Goal: Complete application form: Complete application form

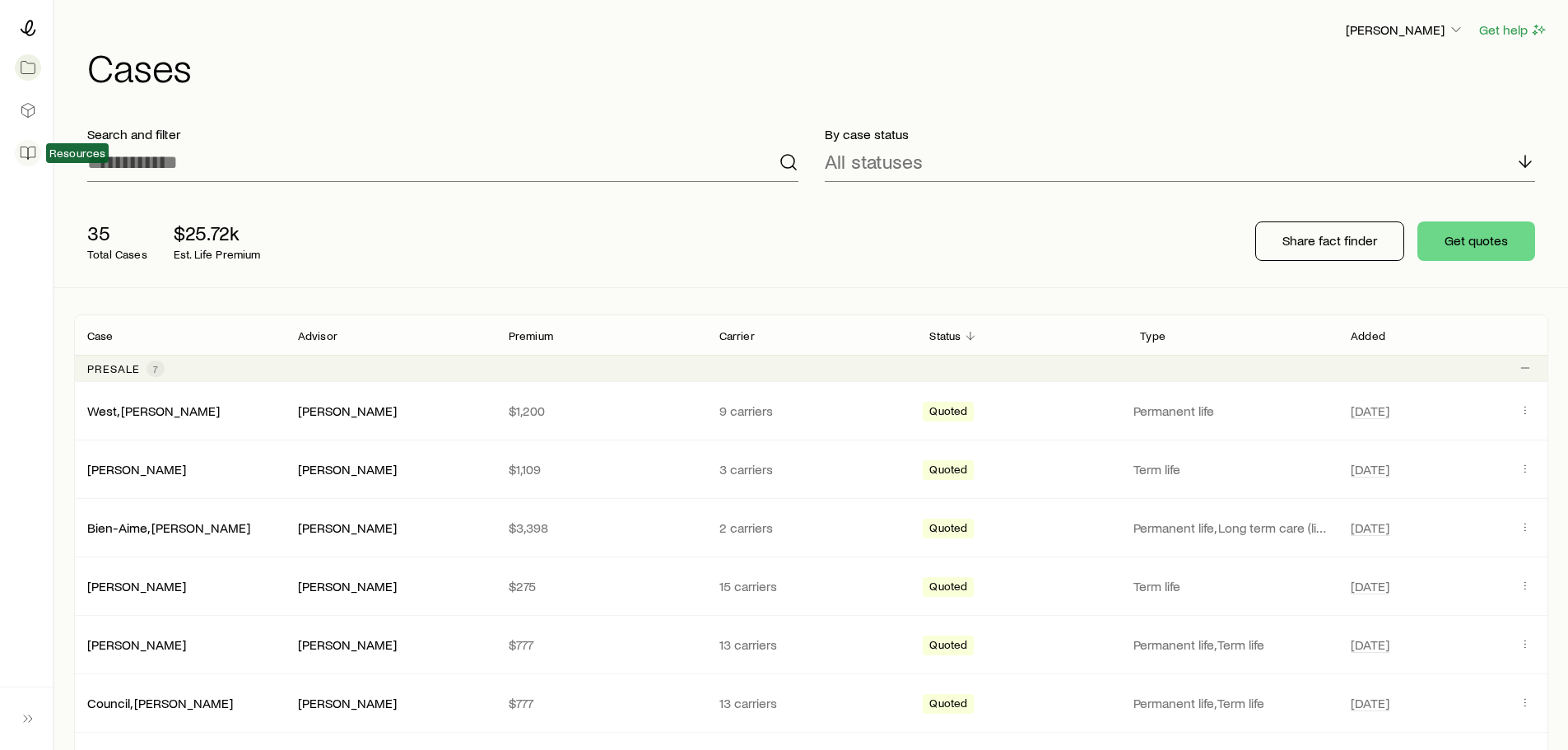
click at [29, 152] on icon at bounding box center [27, 153] width 16 height 16
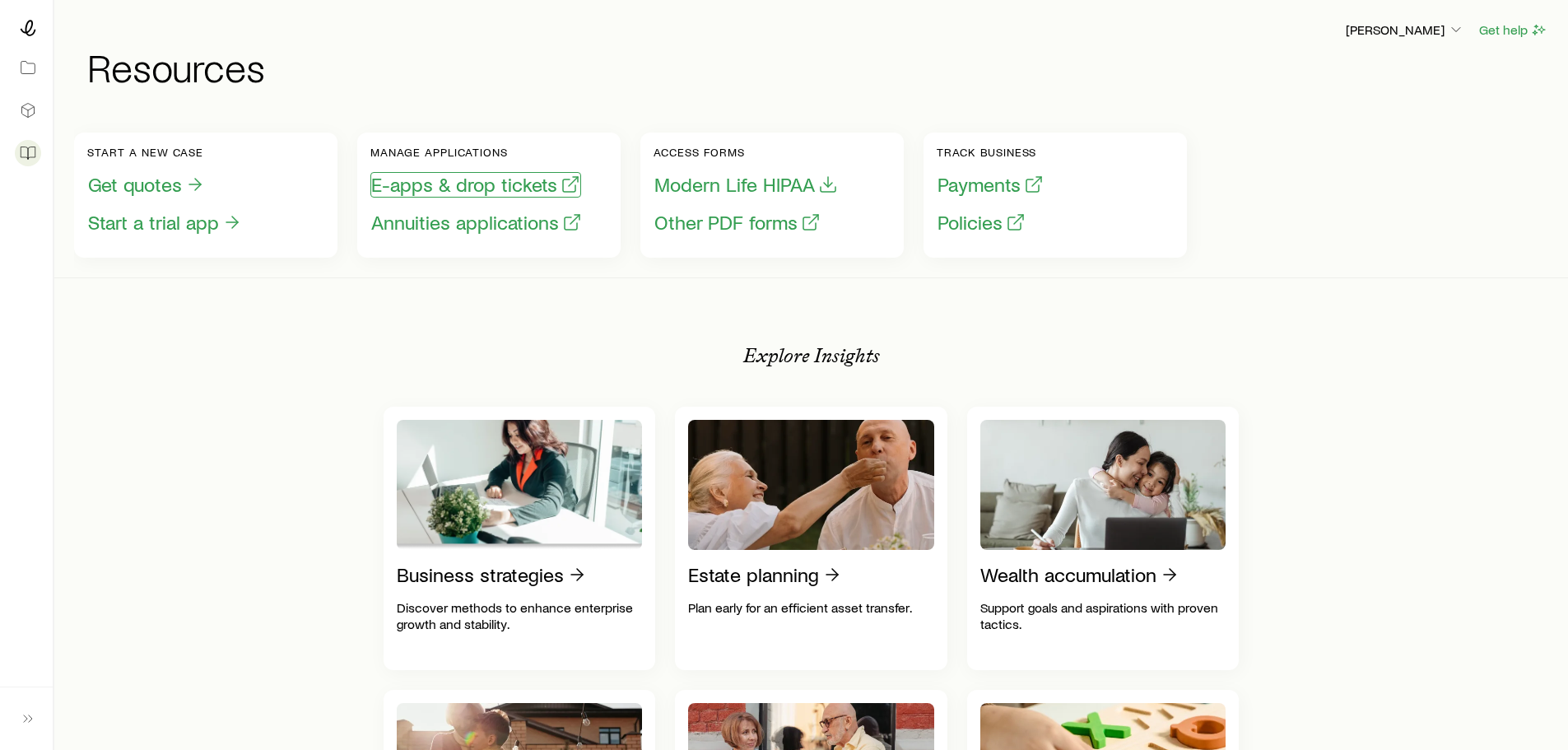
click at [446, 181] on button "E-apps & drop tickets" at bounding box center [476, 185] width 211 height 25
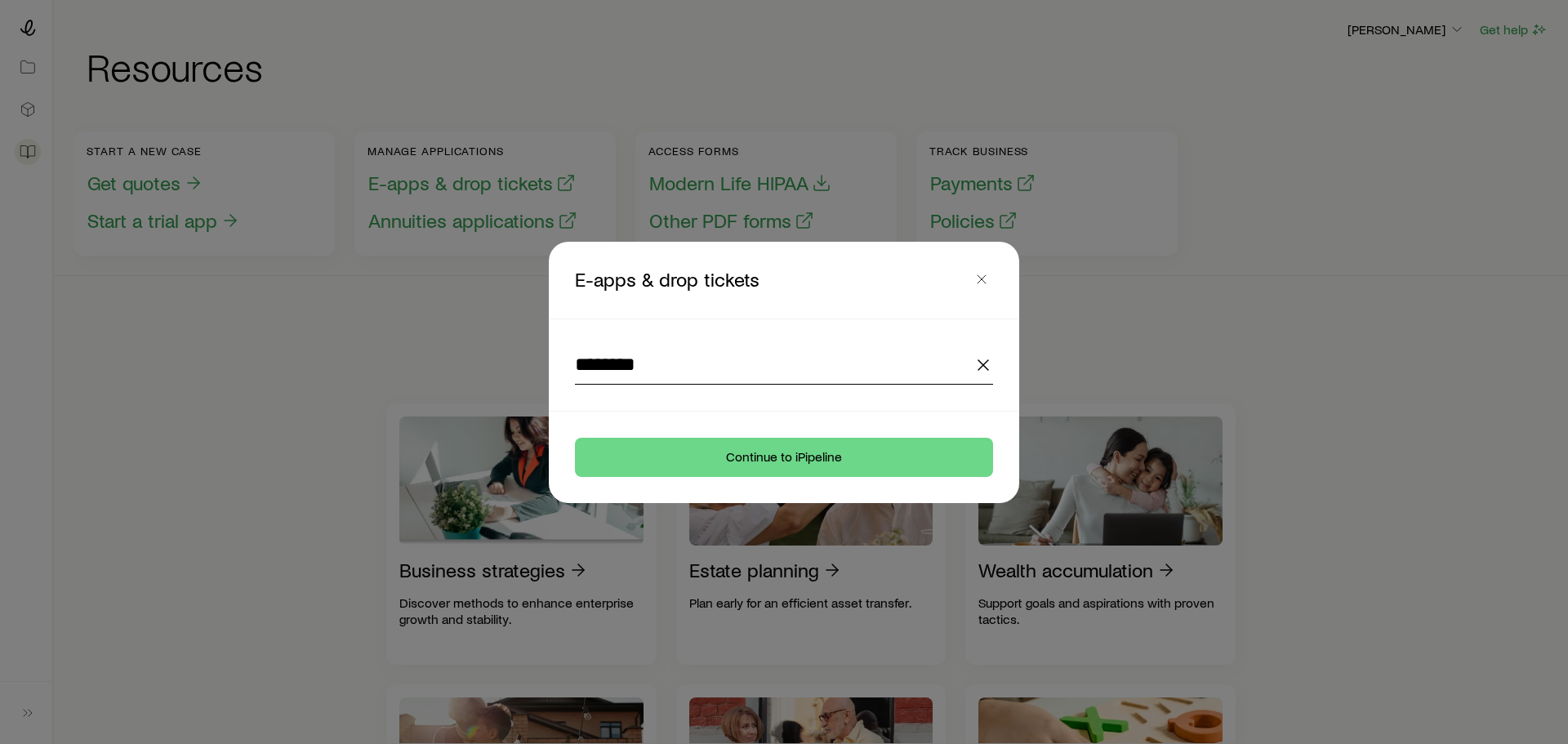
click at [743, 361] on input "********" at bounding box center [784, 365] width 419 height 39
click at [981, 360] on icon "button" at bounding box center [983, 365] width 20 height 20
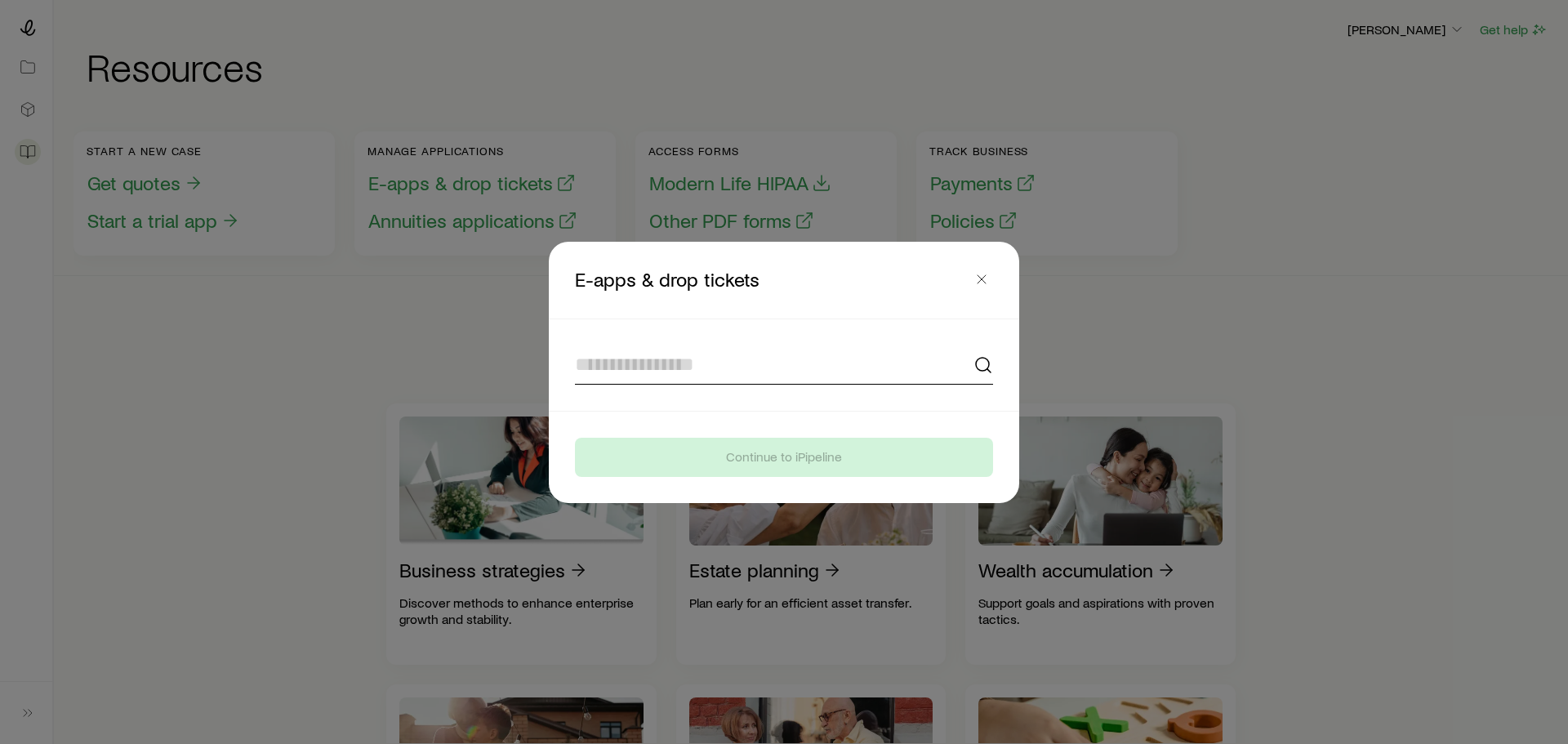
click at [671, 360] on input at bounding box center [784, 365] width 419 height 39
type input "*"
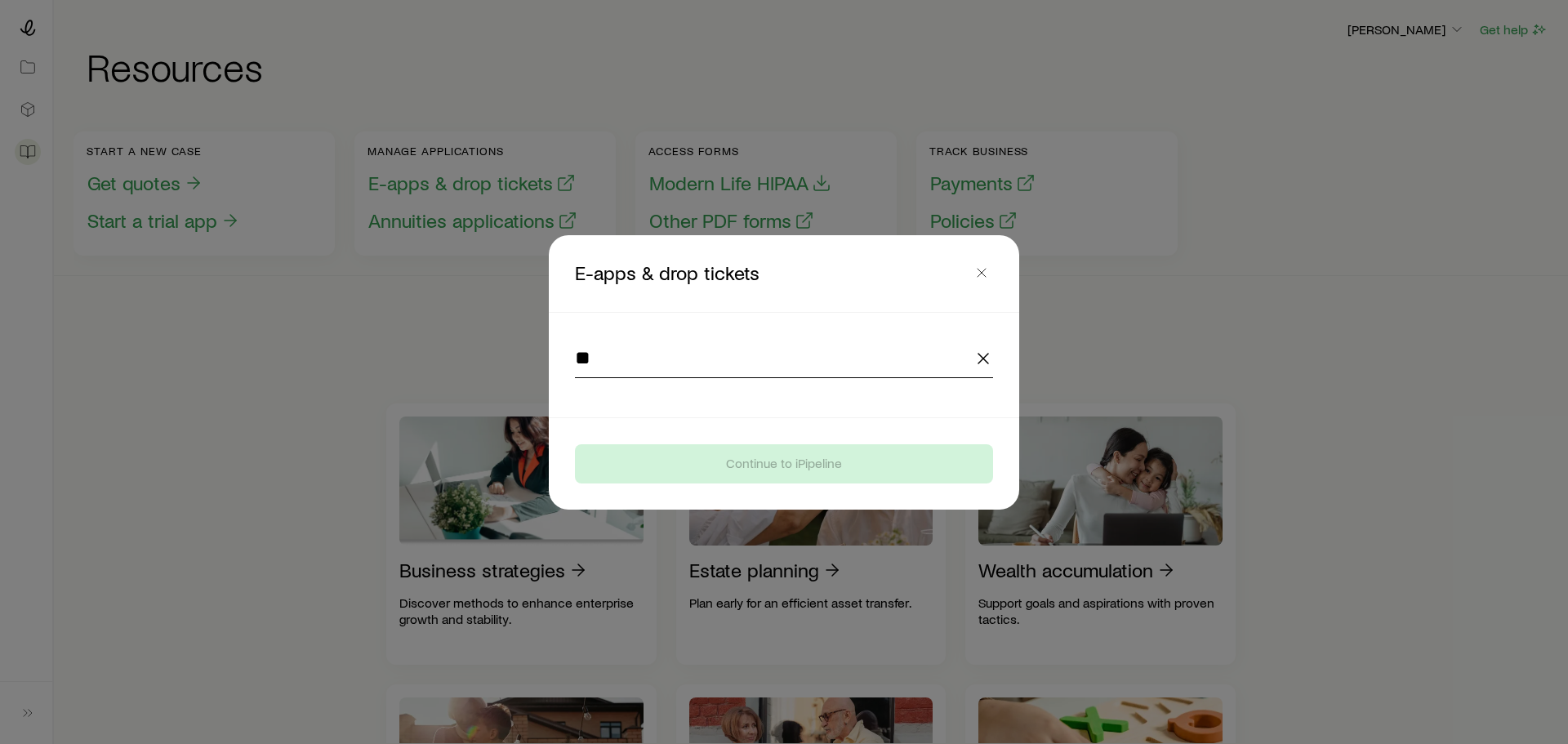
type input "*"
click at [981, 269] on button "button" at bounding box center [981, 273] width 22 height 22
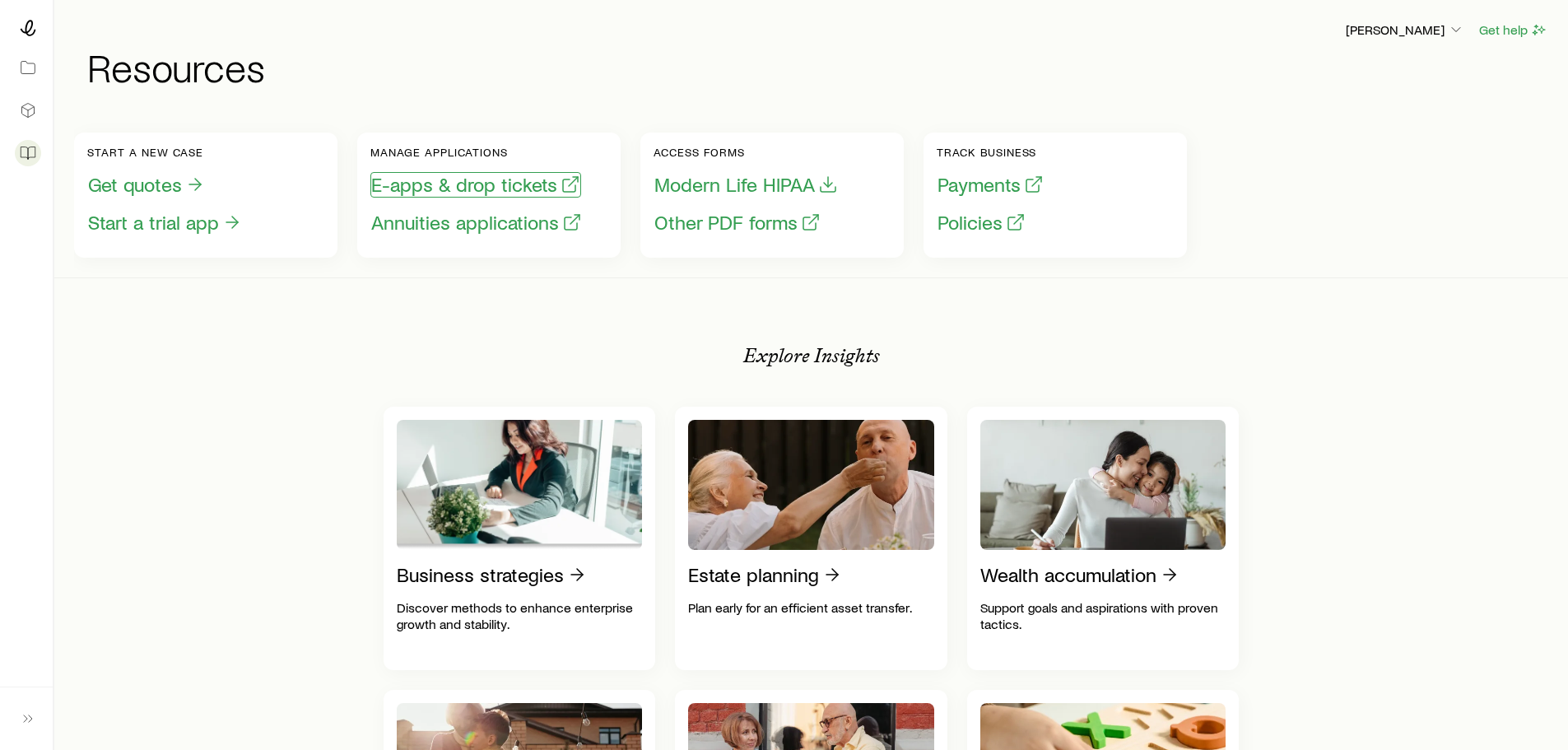
click at [477, 183] on button "E-apps & drop tickets" at bounding box center [476, 185] width 211 height 25
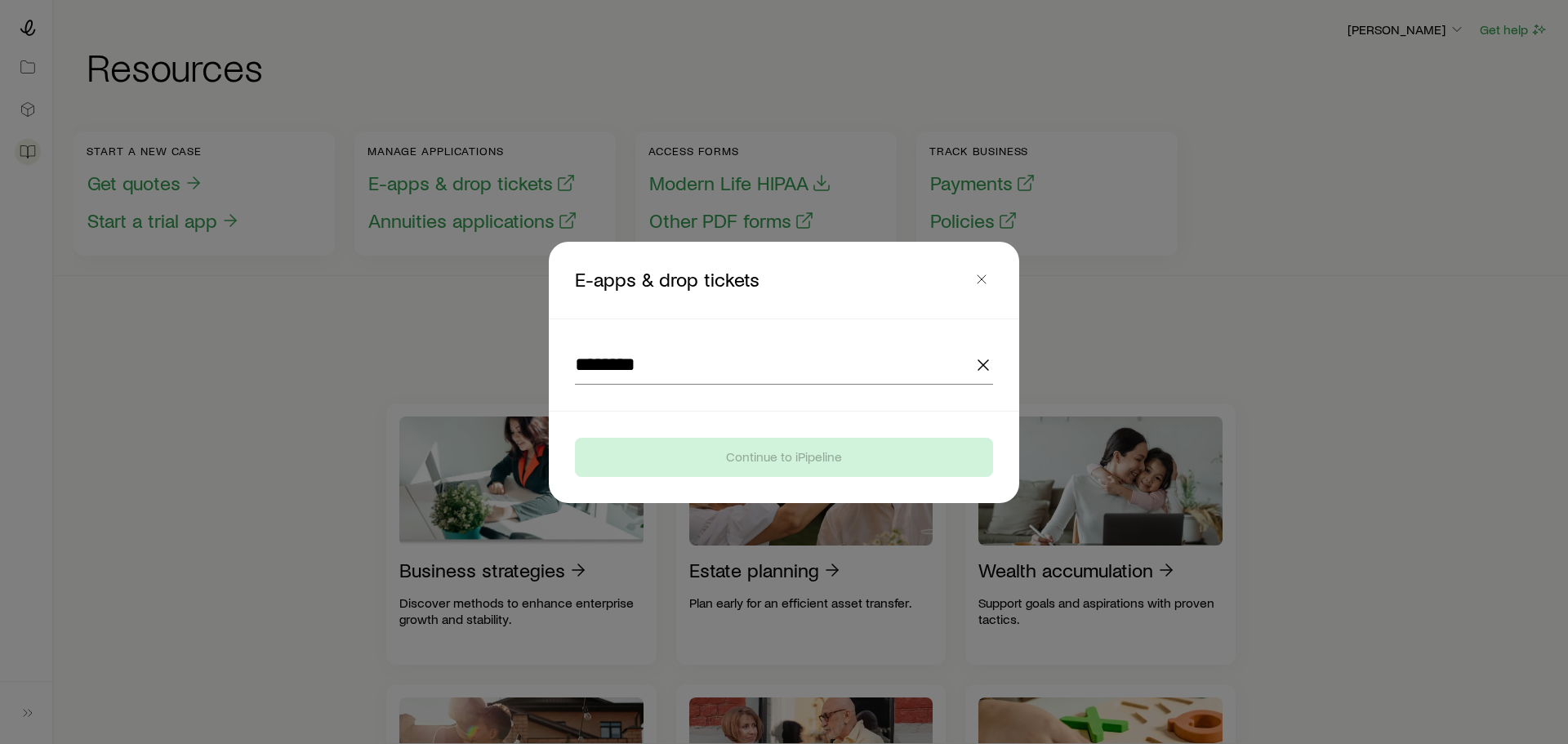
click at [721, 416] on footer "Continue to iPipeline" at bounding box center [783, 458] width 470 height 92
click at [733, 373] on input "********" at bounding box center [784, 365] width 419 height 39
click at [979, 279] on icon "button" at bounding box center [981, 279] width 16 height 16
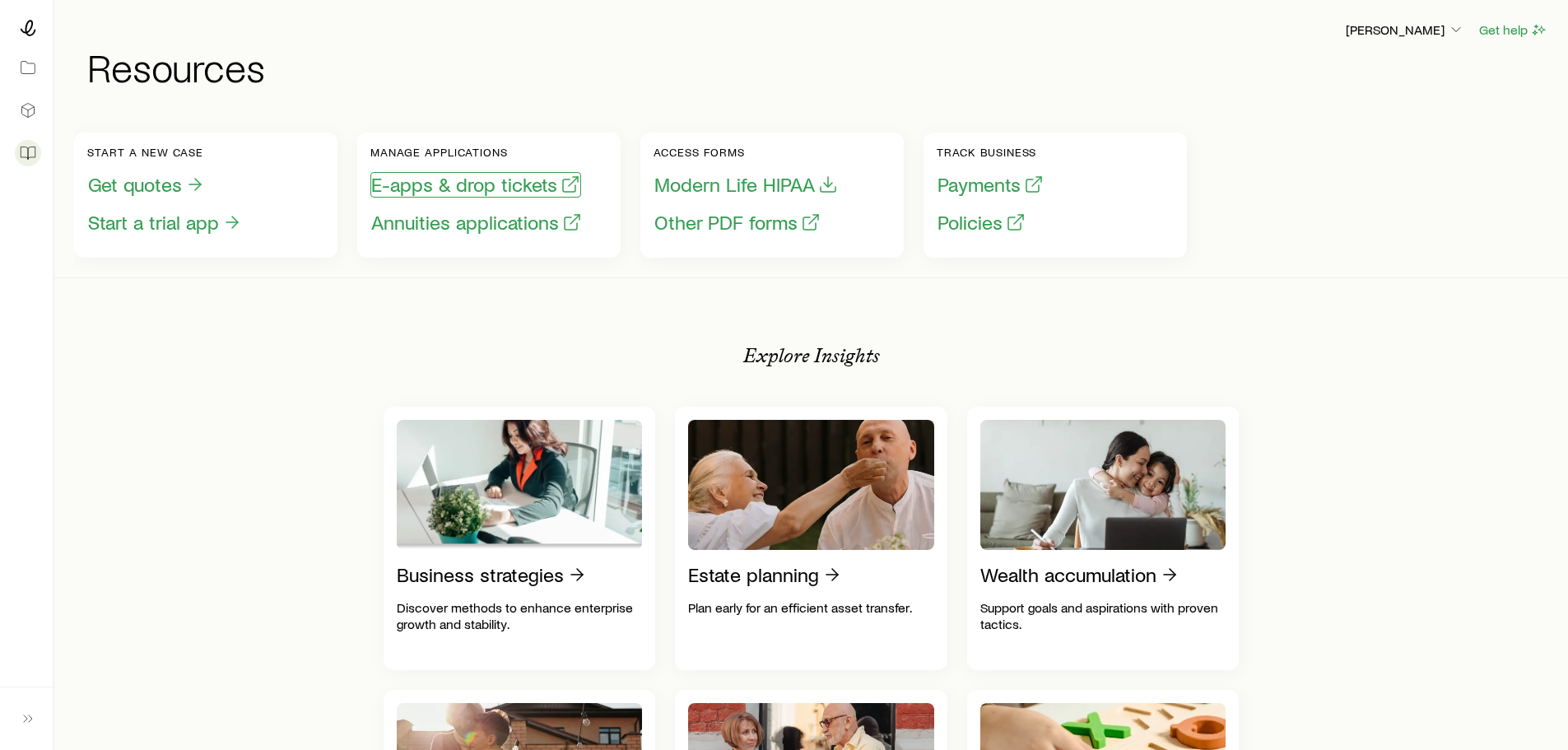
click at [475, 184] on button "E-apps & drop tickets" at bounding box center [476, 185] width 211 height 25
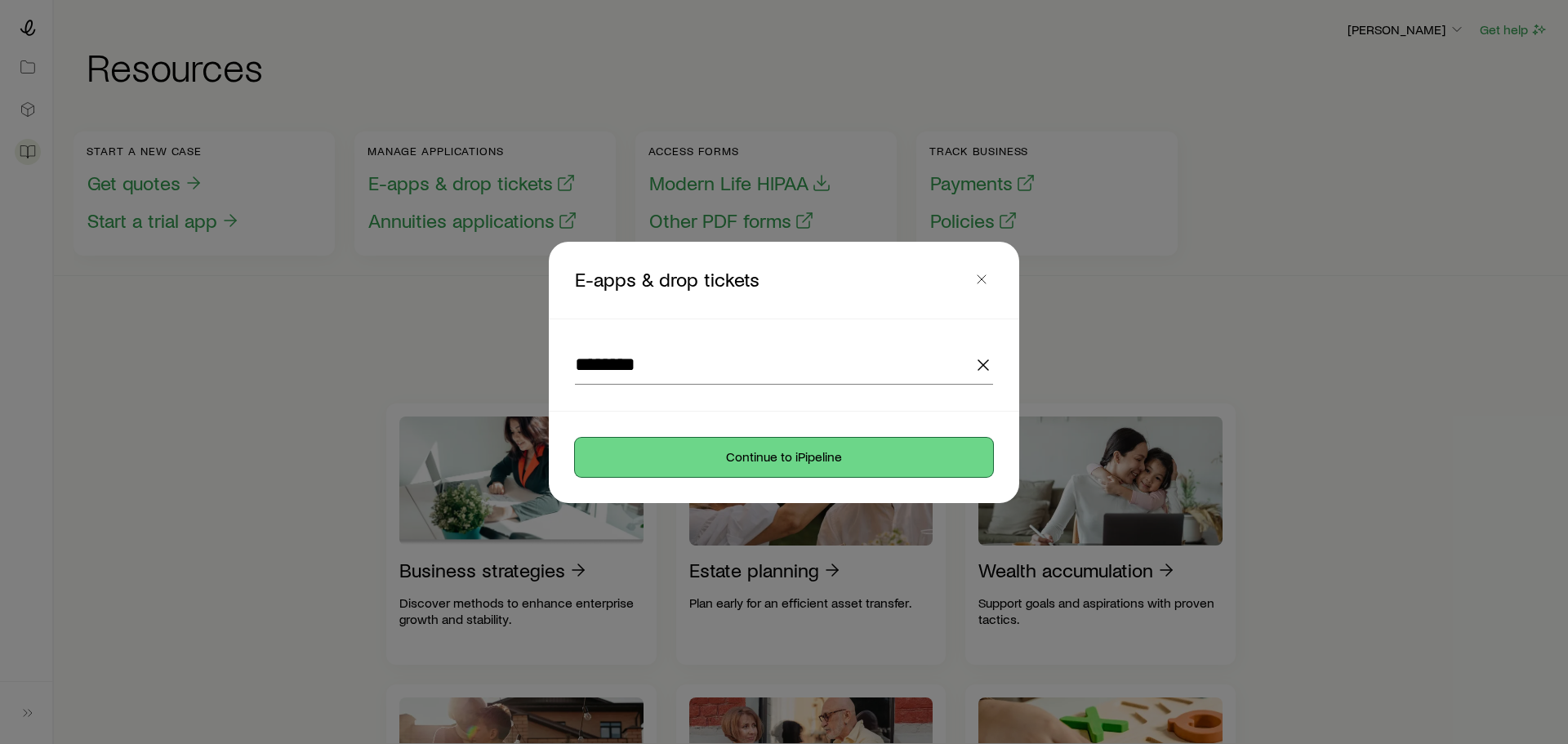
click at [760, 451] on button "Continue to iPipeline" at bounding box center [784, 458] width 419 height 39
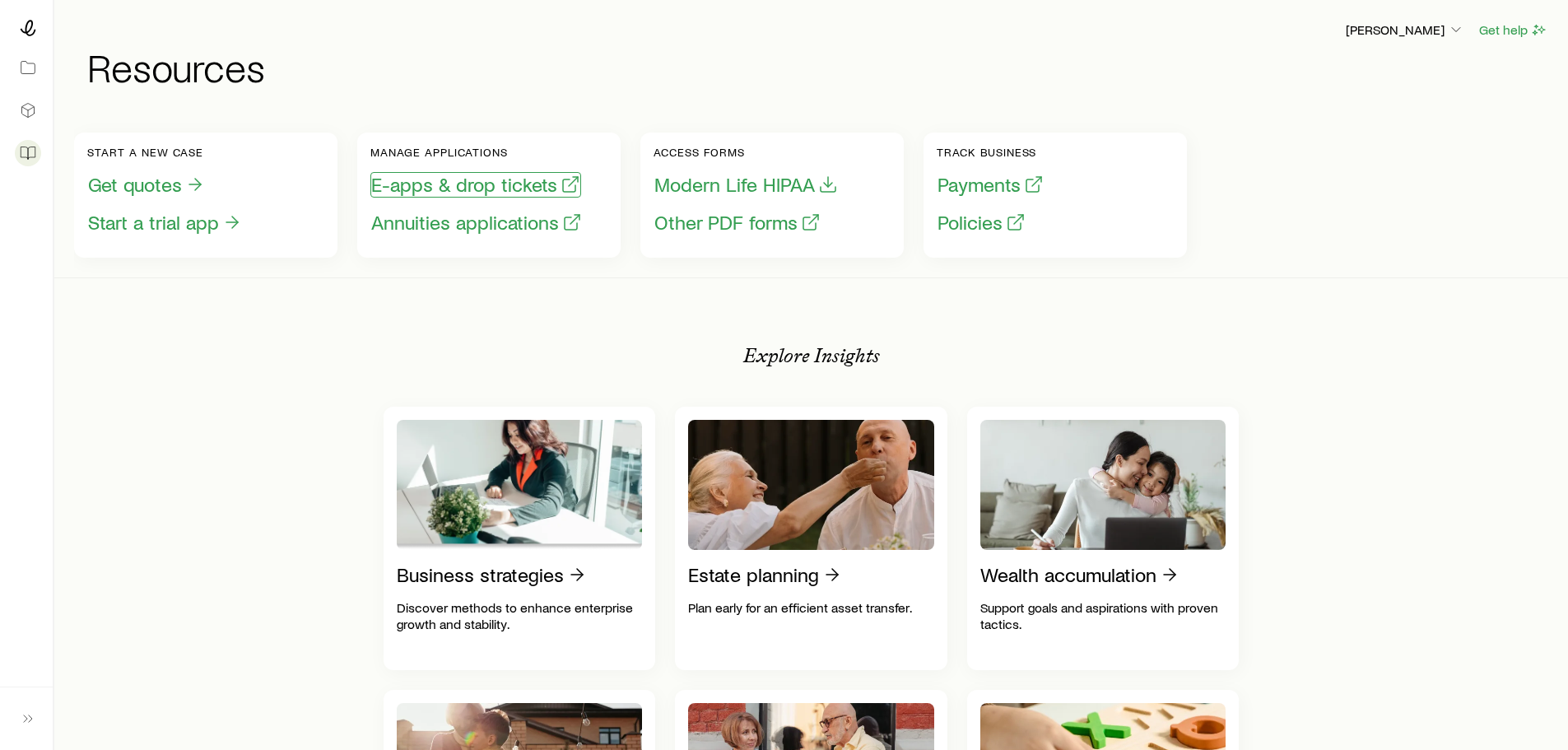
click at [467, 184] on button "E-apps & drop tickets" at bounding box center [476, 185] width 211 height 25
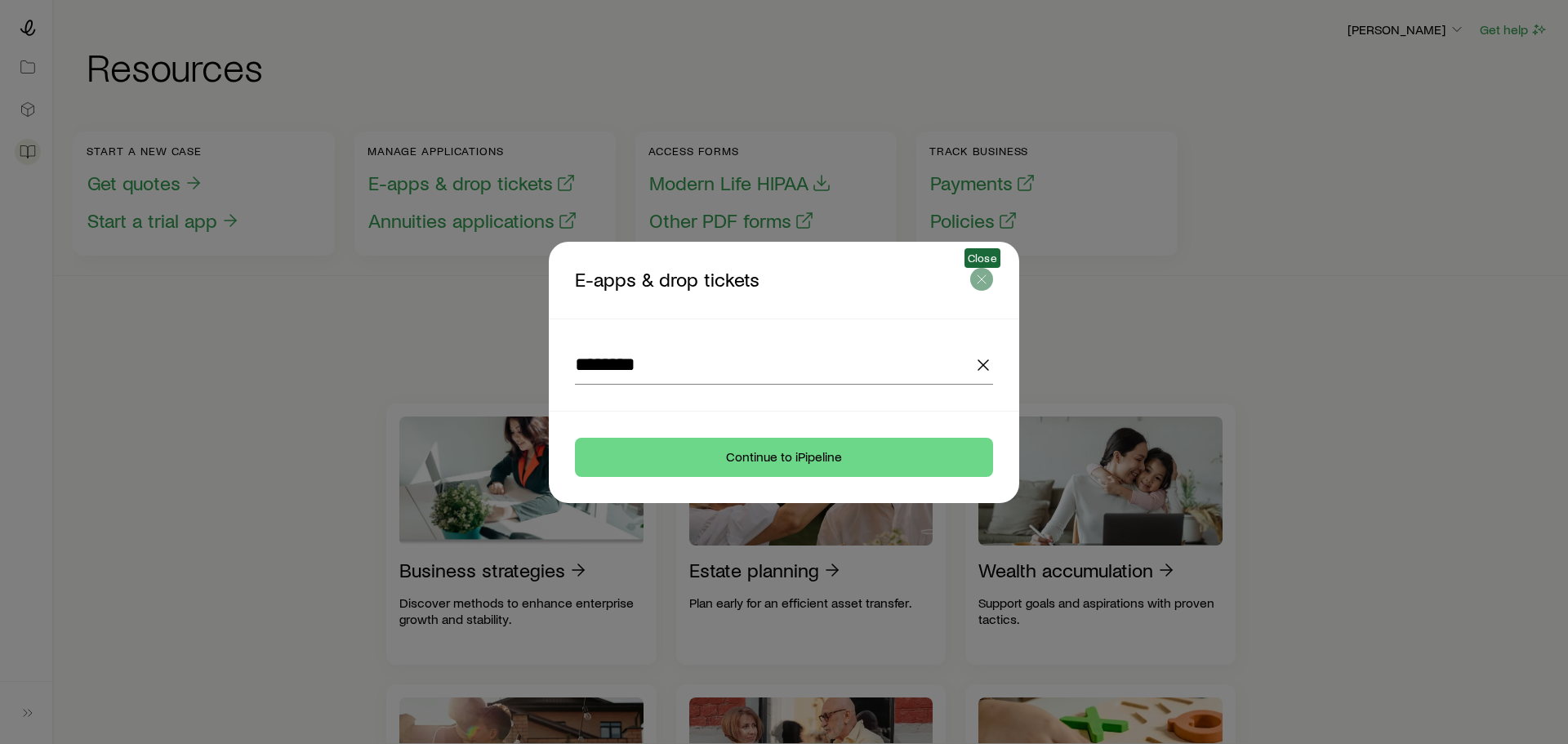
click at [981, 269] on button "button" at bounding box center [981, 279] width 22 height 22
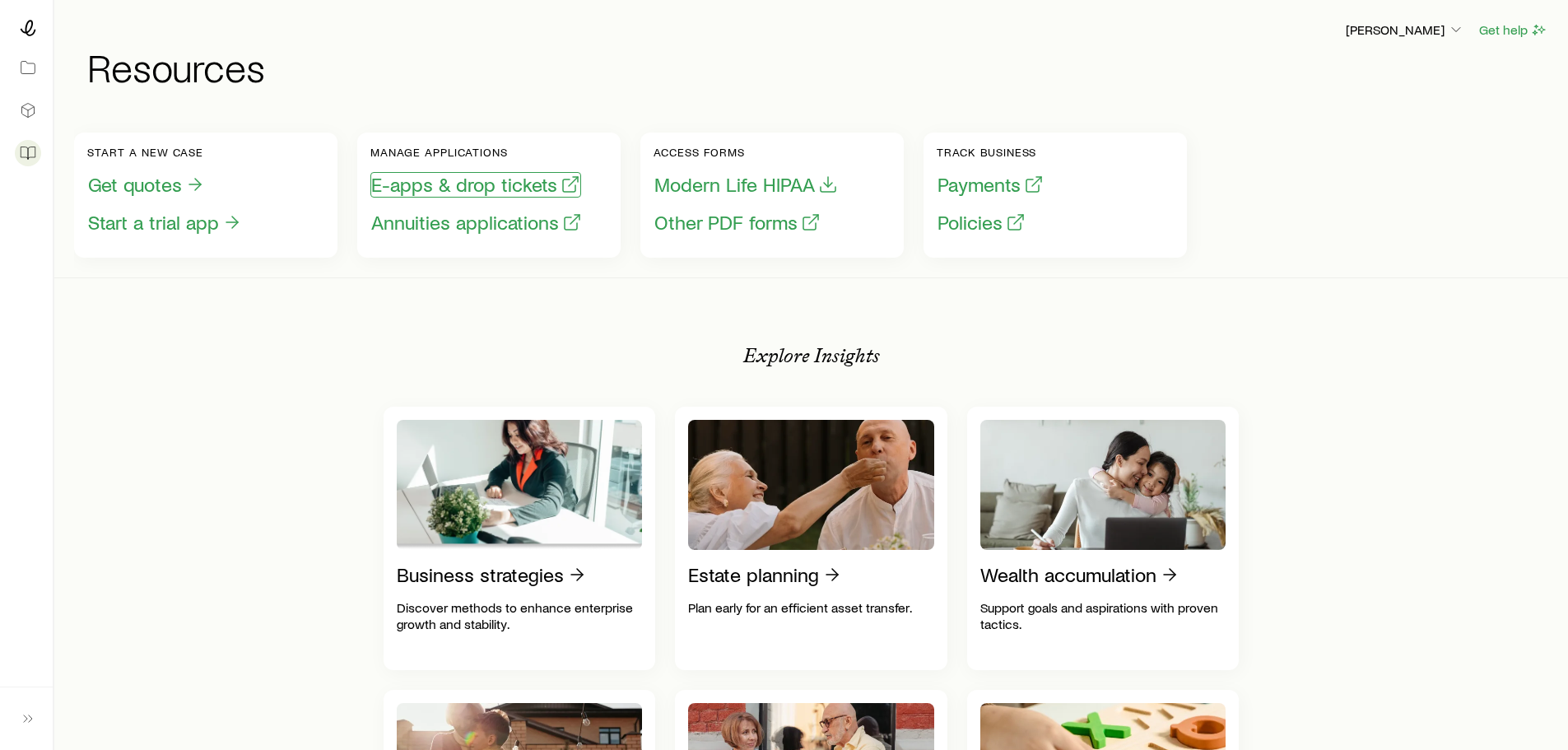
click at [491, 188] on button "E-apps & drop tickets" at bounding box center [476, 185] width 211 height 25
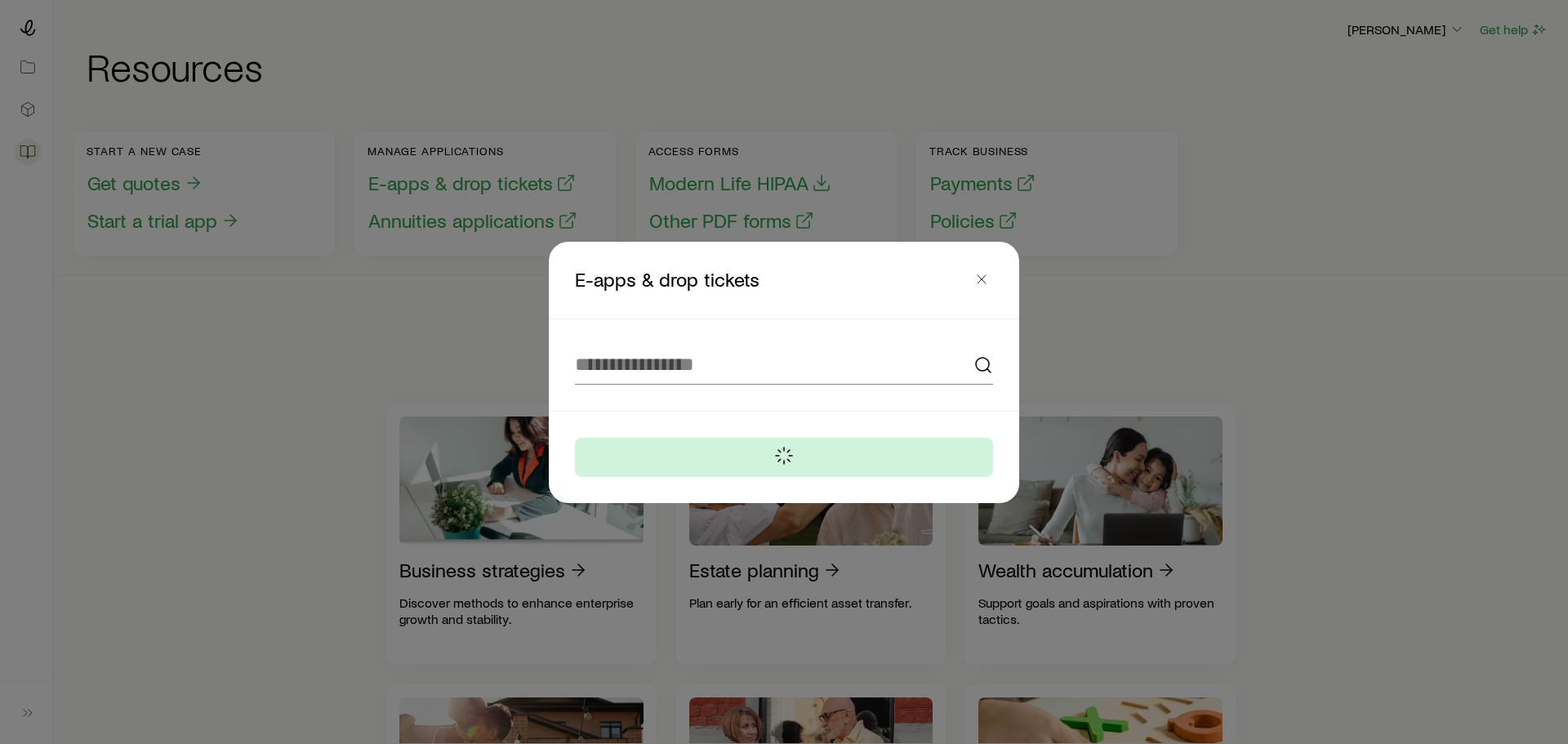
type input "********"
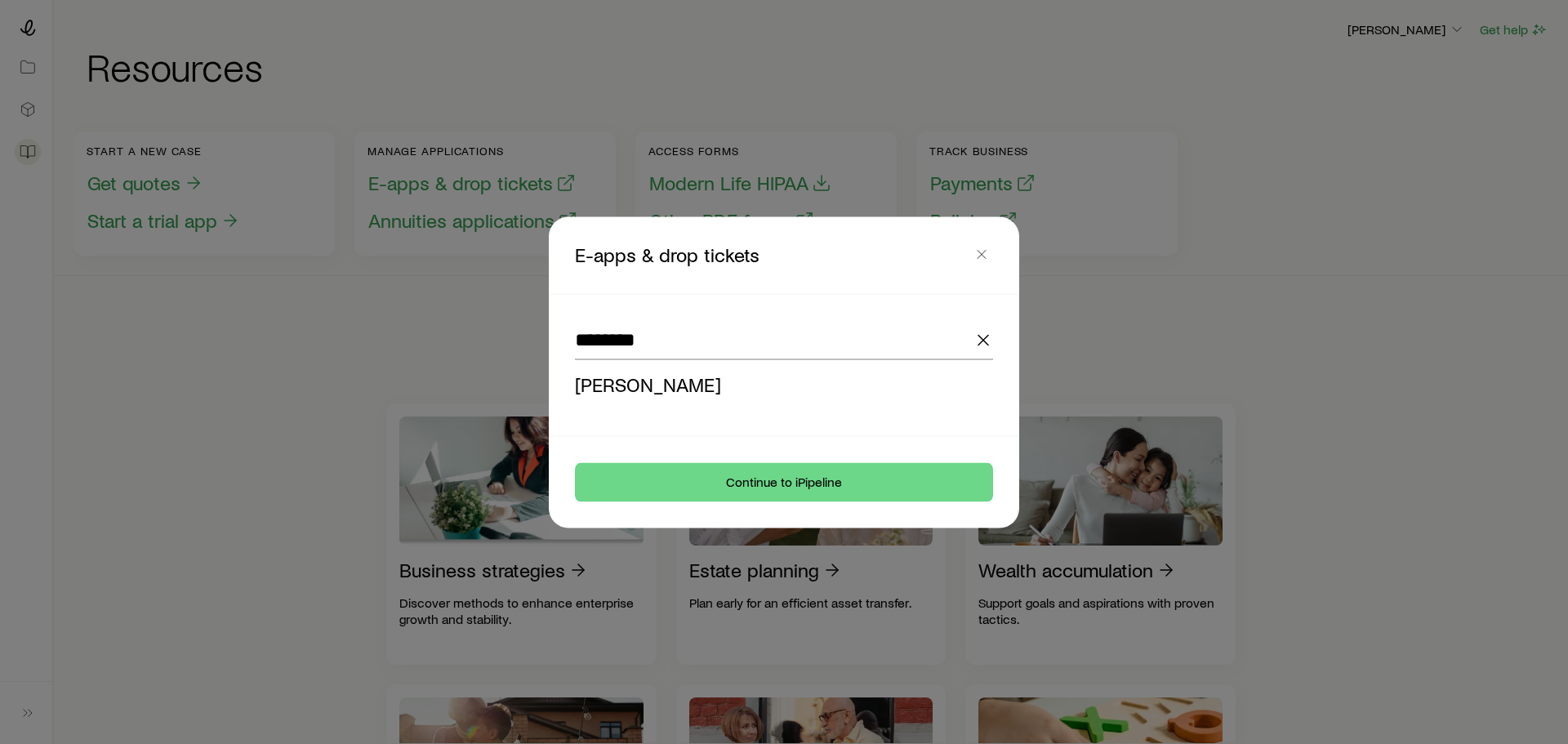
click at [978, 341] on icon "button" at bounding box center [983, 339] width 20 height 20
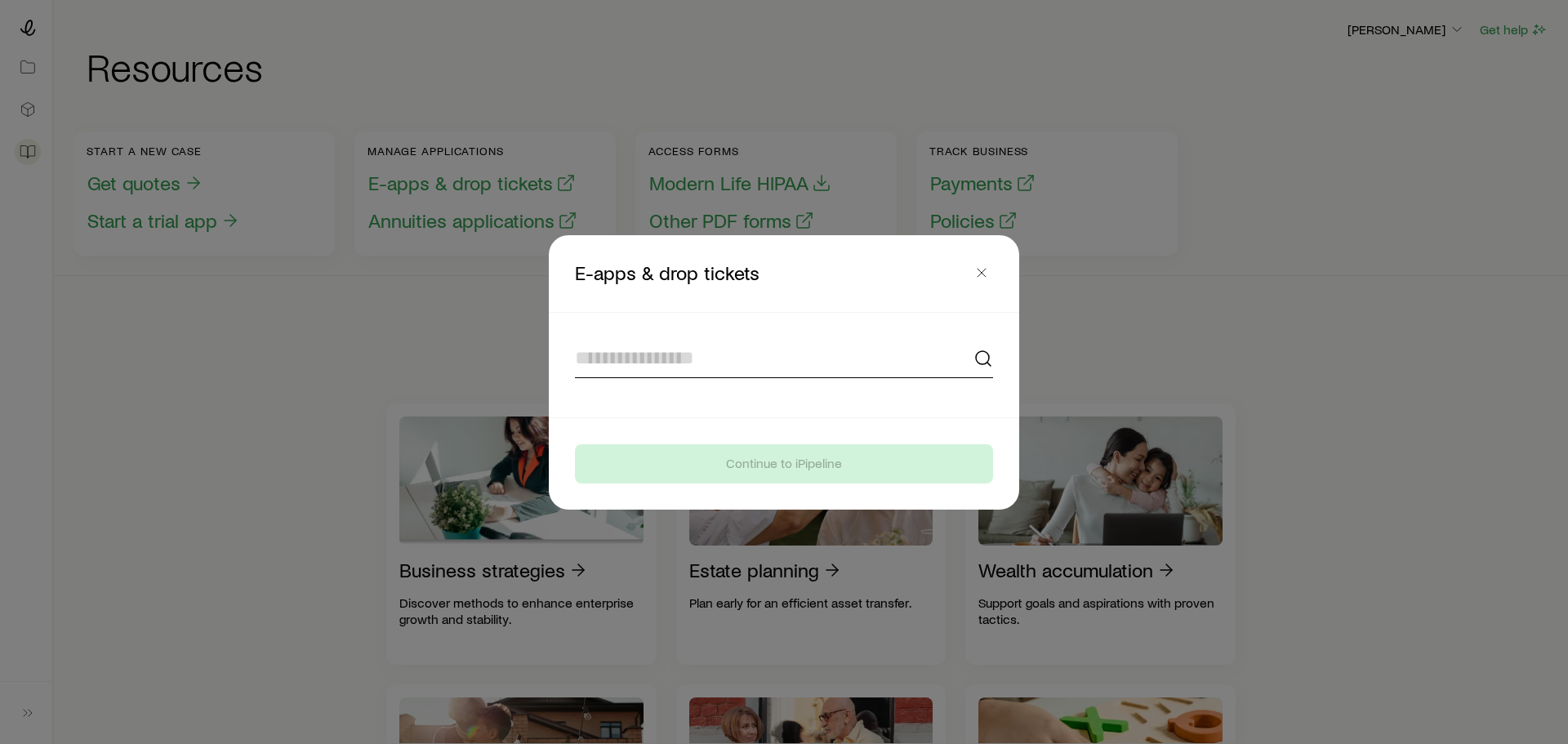
click at [697, 361] on input at bounding box center [784, 359] width 419 height 39
type input "**********"
click at [980, 355] on line "button" at bounding box center [983, 358] width 9 height 9
click at [646, 360] on input at bounding box center [784, 359] width 419 height 39
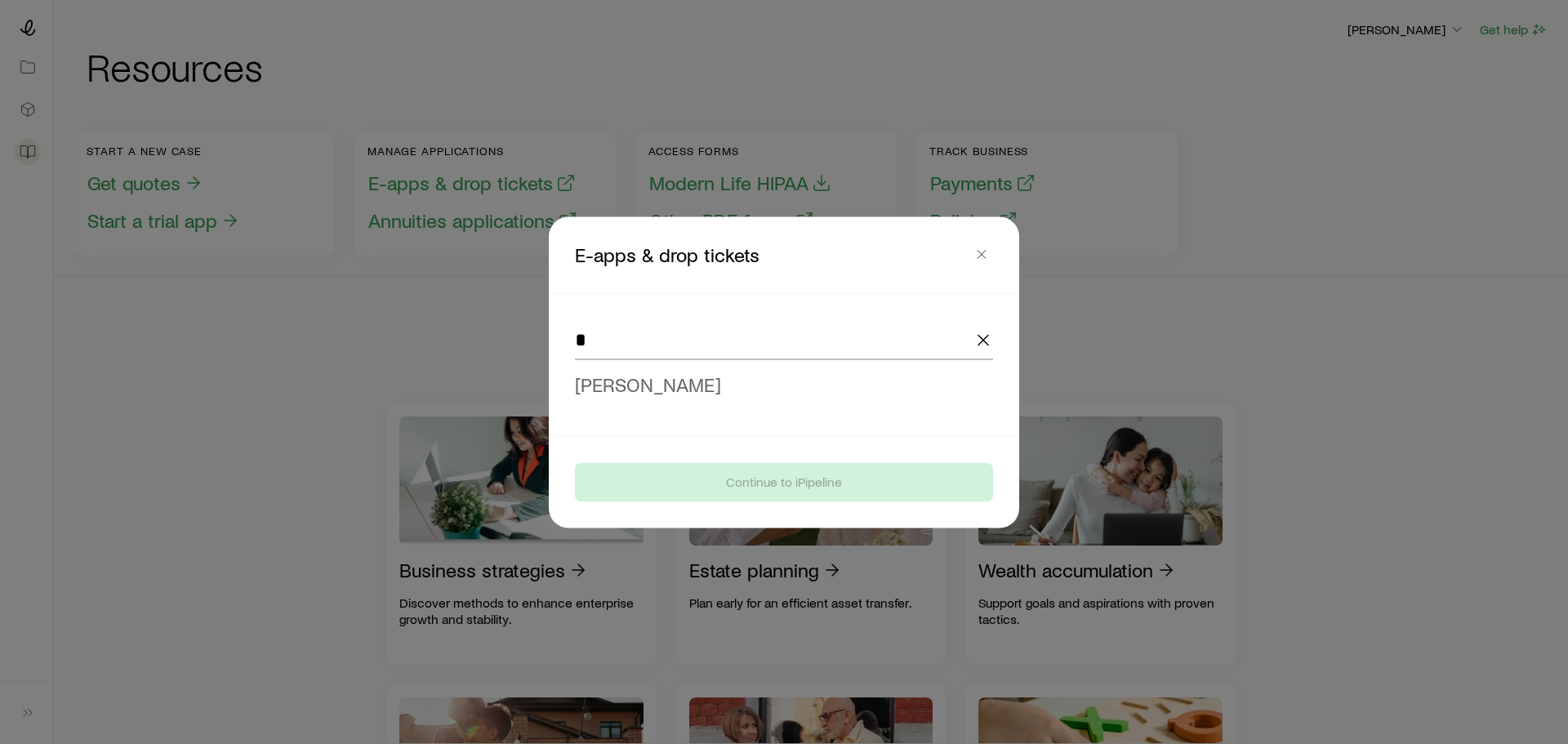
click at [654, 379] on span "Brittany Sanders" at bounding box center [648, 383] width 146 height 23
type input "**********"
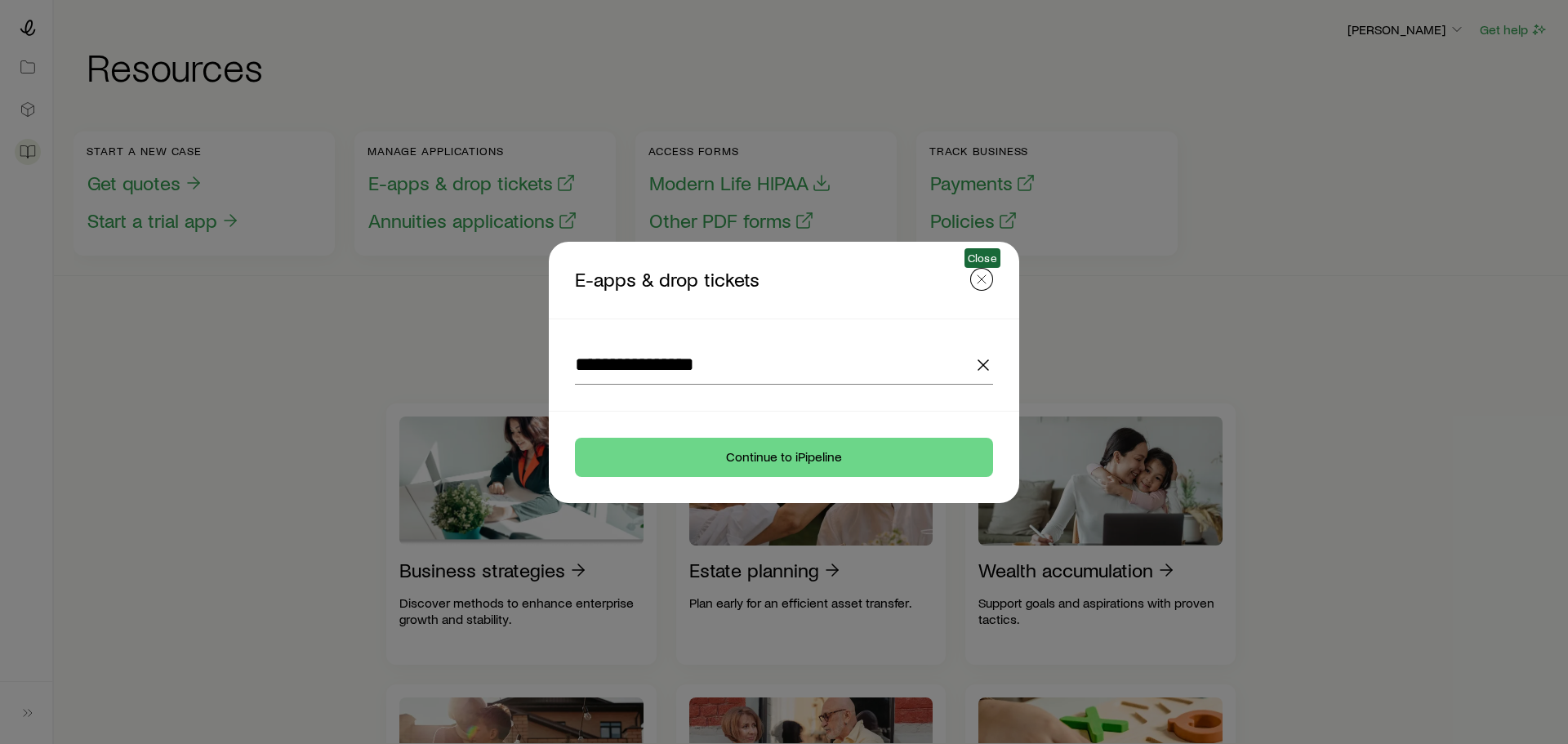
click at [990, 282] on icon "button" at bounding box center [981, 279] width 16 height 16
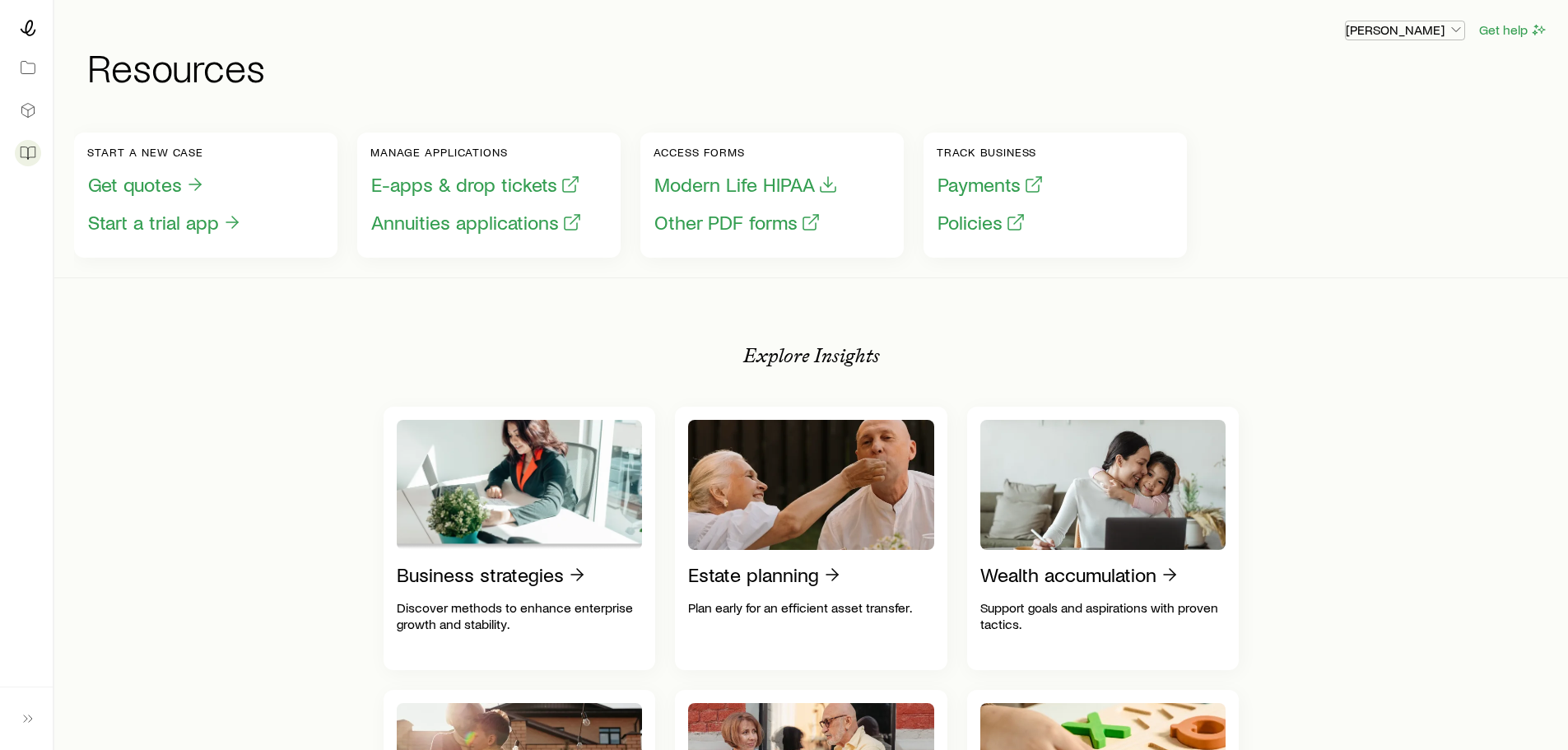
click at [1437, 31] on p "[PERSON_NAME]" at bounding box center [1405, 29] width 119 height 16
click at [1318, 155] on span "Sign out" at bounding box center [1327, 155] width 45 height 16
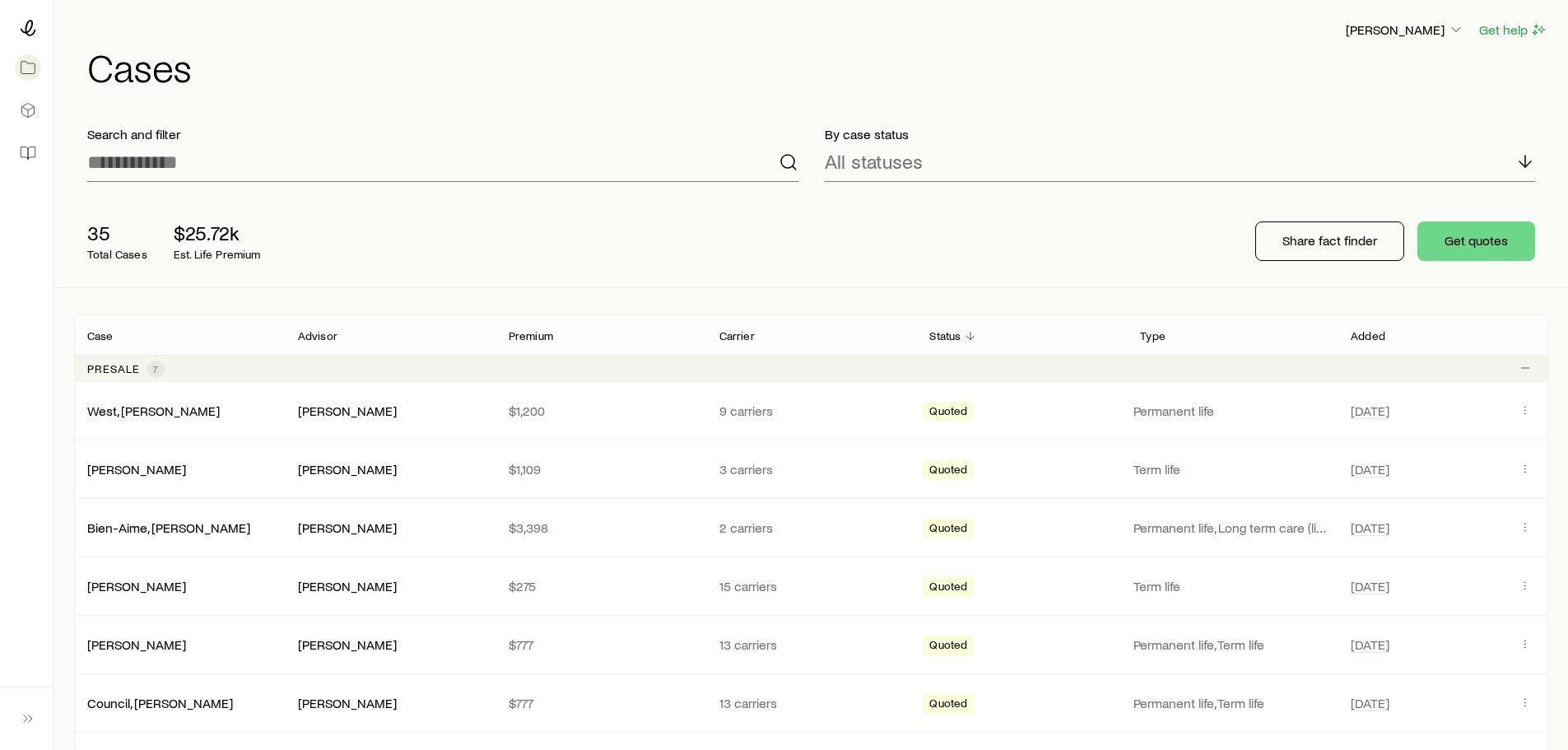
click at [584, 227] on div "35 Total Cases $25.72k Est. Life Premium" at bounding box center [337, 241] width 526 height 66
click at [25, 150] on icon at bounding box center [27, 153] width 16 height 16
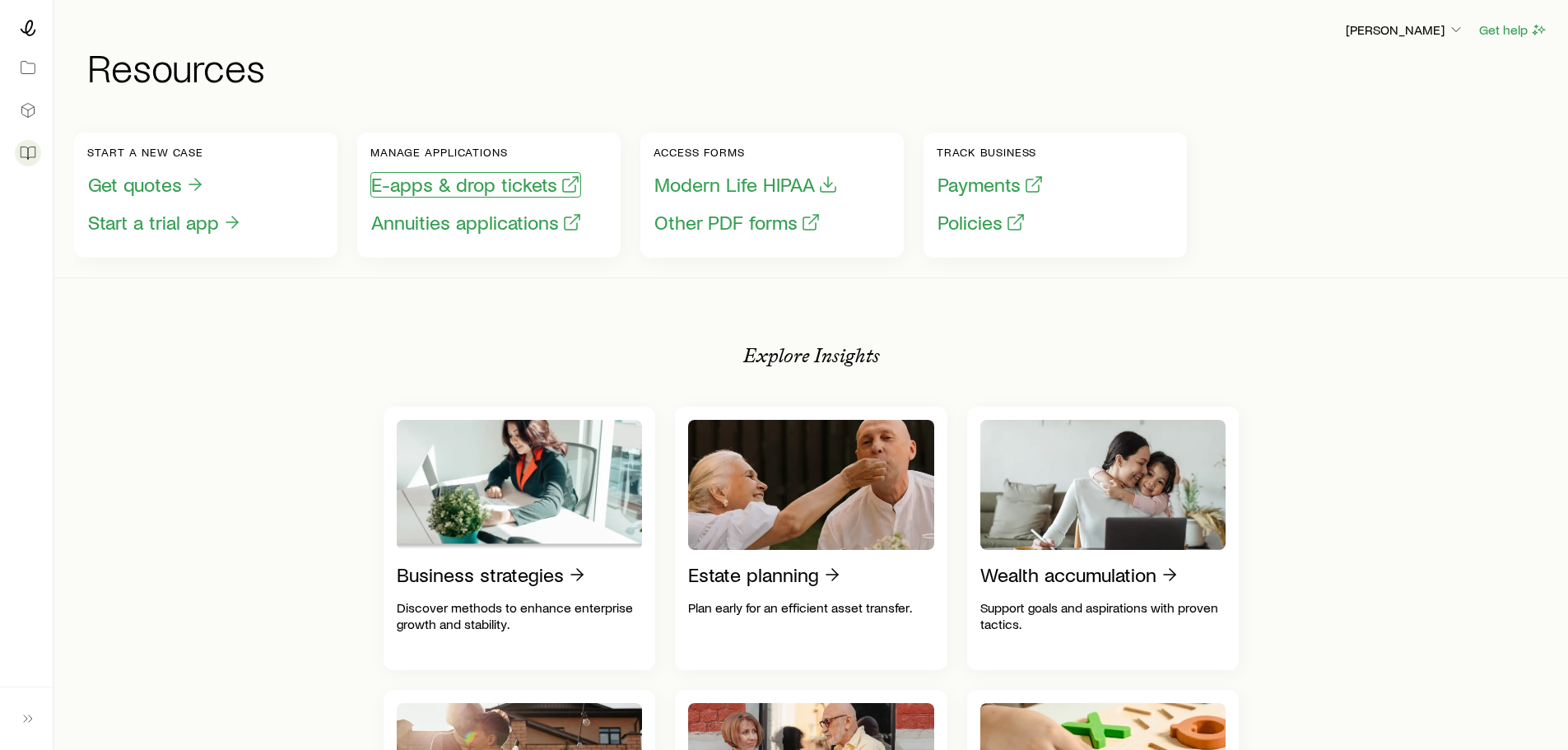
click at [462, 185] on button "E-apps & drop tickets" at bounding box center [476, 185] width 211 height 25
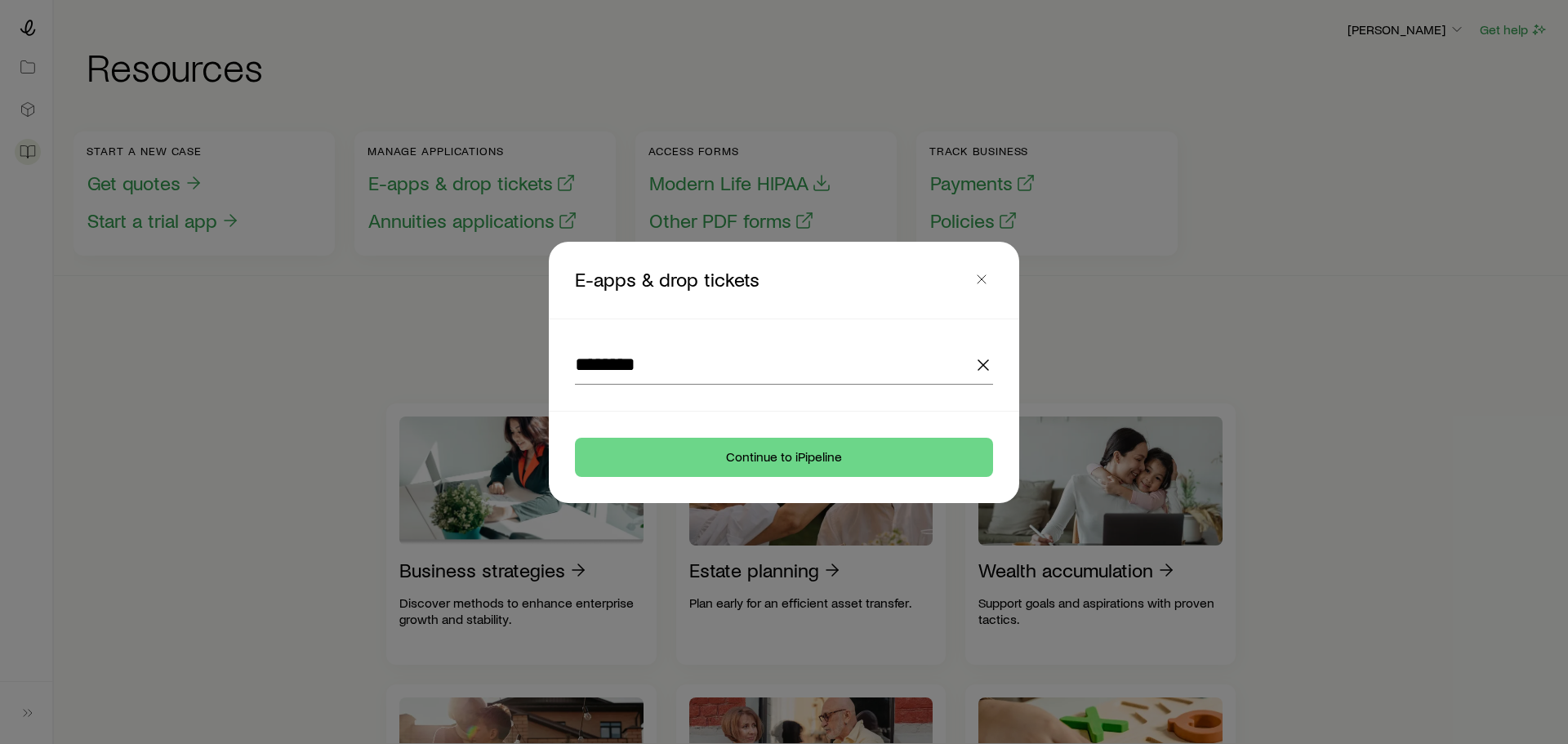
click at [982, 363] on line "button" at bounding box center [983, 365] width 9 height 9
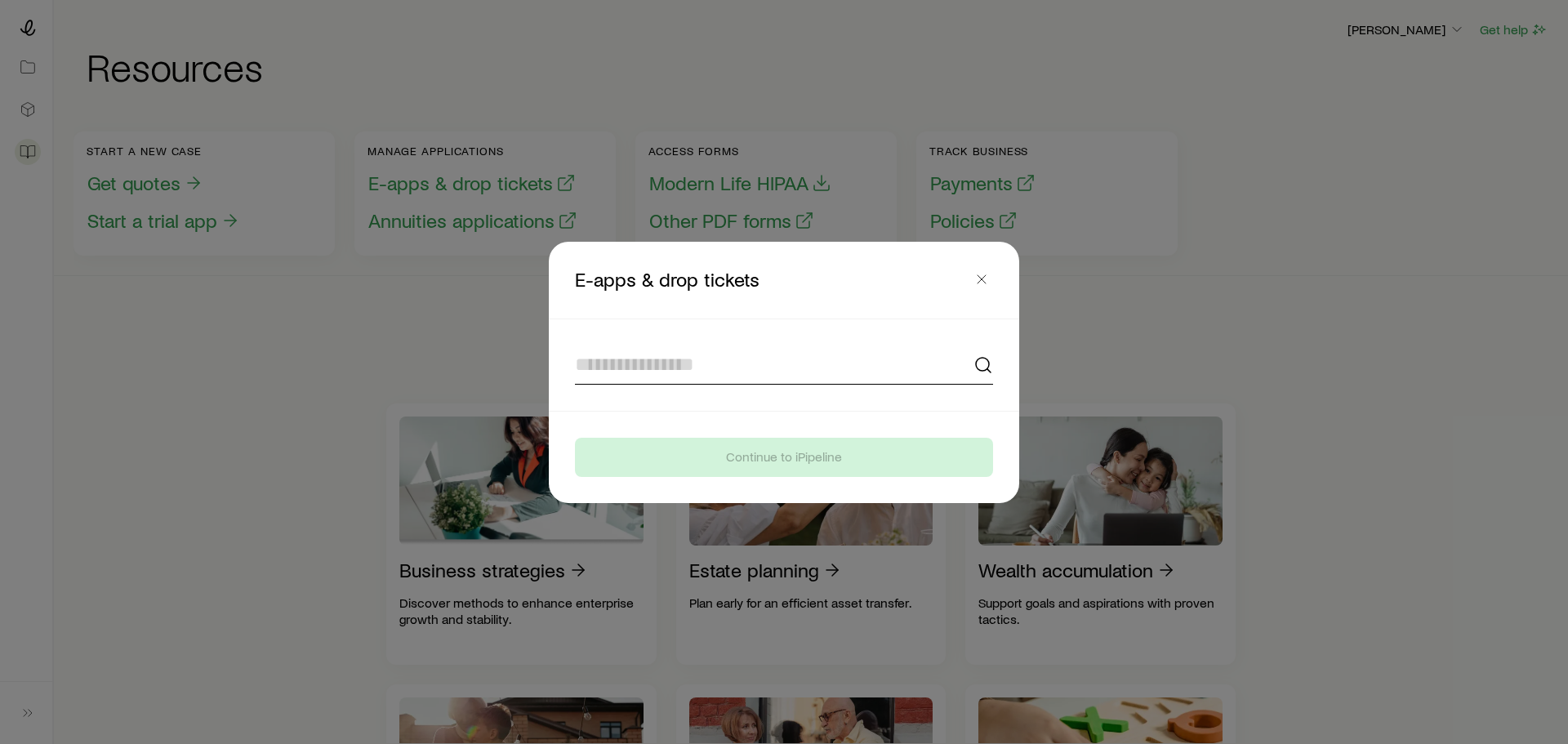
click at [718, 360] on input at bounding box center [784, 365] width 419 height 39
type input "*"
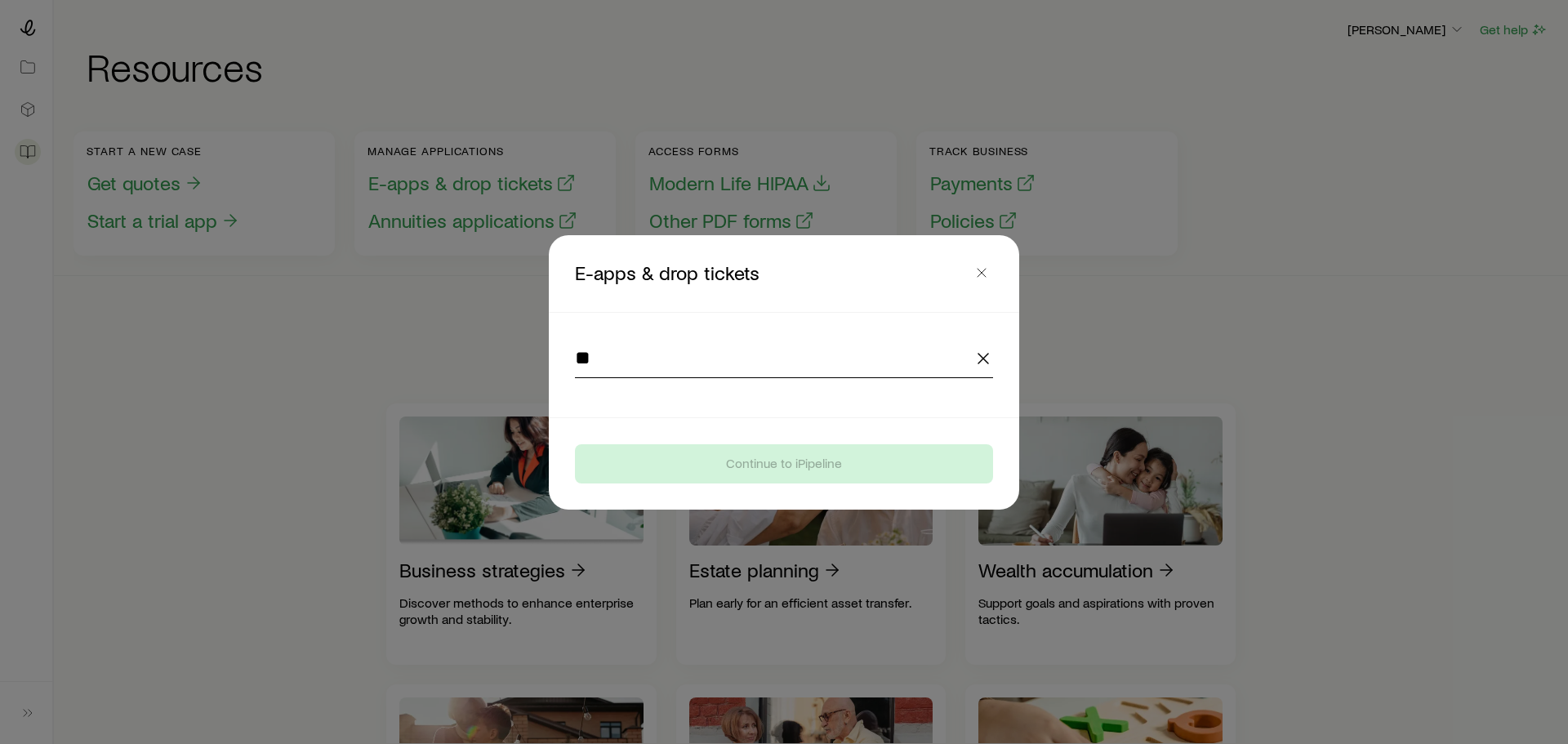
type input "*"
click at [979, 266] on header "E-apps & drop tickets Close" at bounding box center [783, 274] width 470 height 77
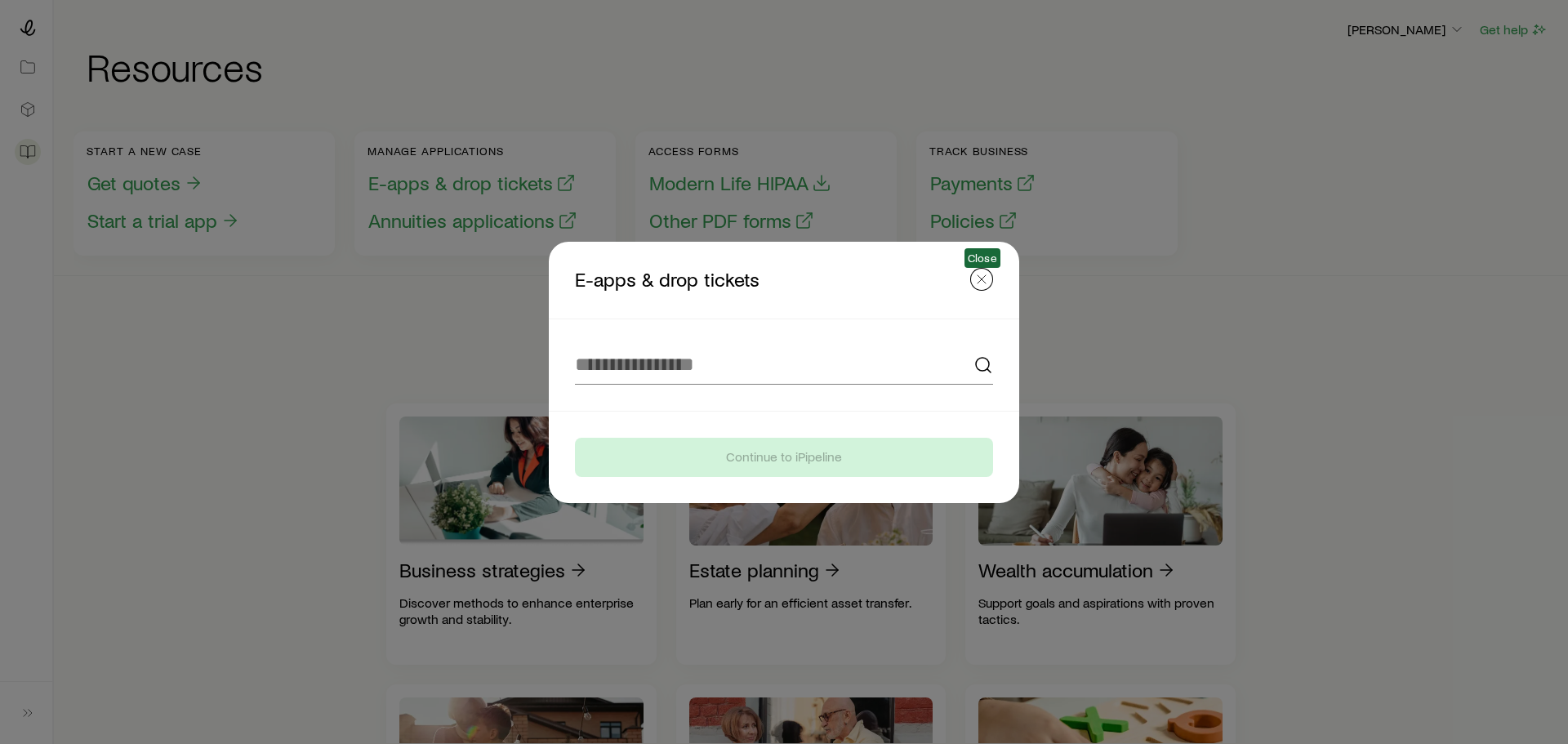
click at [968, 283] on header "E-apps & drop tickets Close" at bounding box center [783, 280] width 470 height 77
click at [983, 271] on button "button" at bounding box center [981, 279] width 22 height 22
